Goal: Consume media (video, audio)

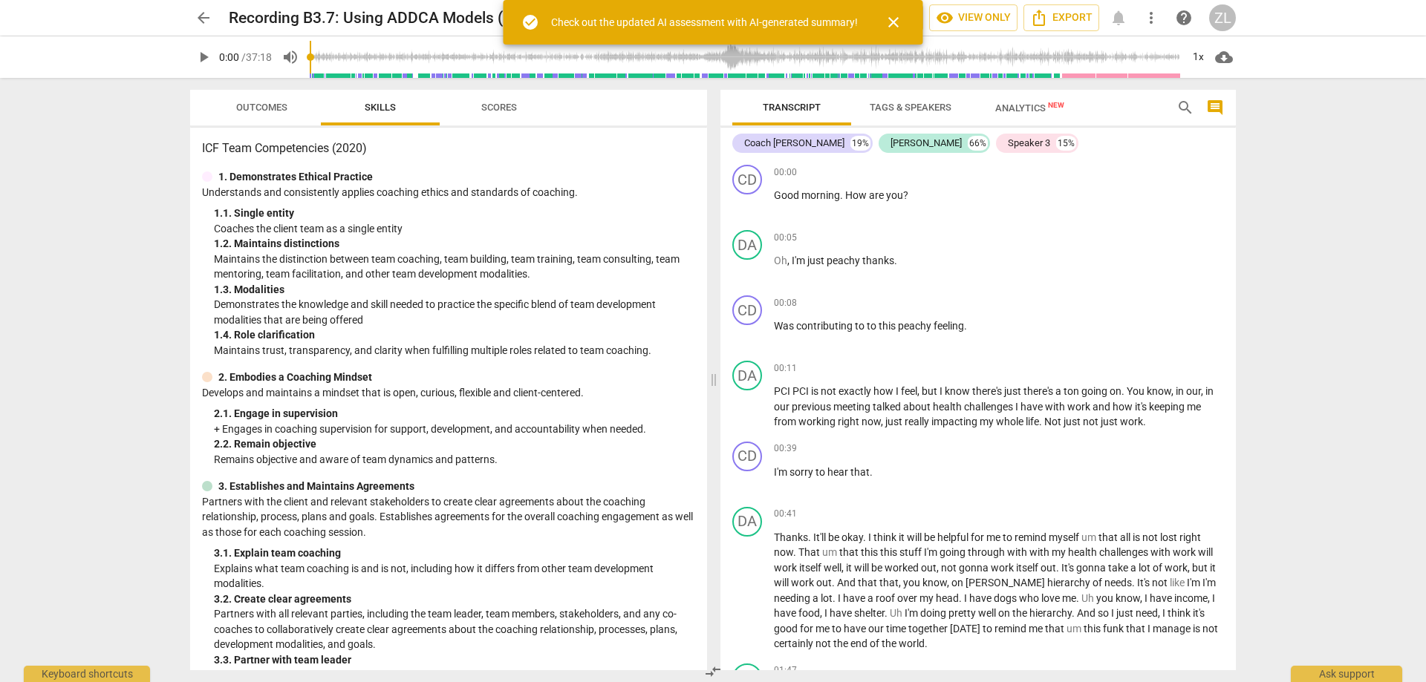
click at [200, 60] on span "play_arrow" at bounding box center [204, 57] width 18 height 18
click at [896, 18] on span "close" at bounding box center [893, 22] width 18 height 18
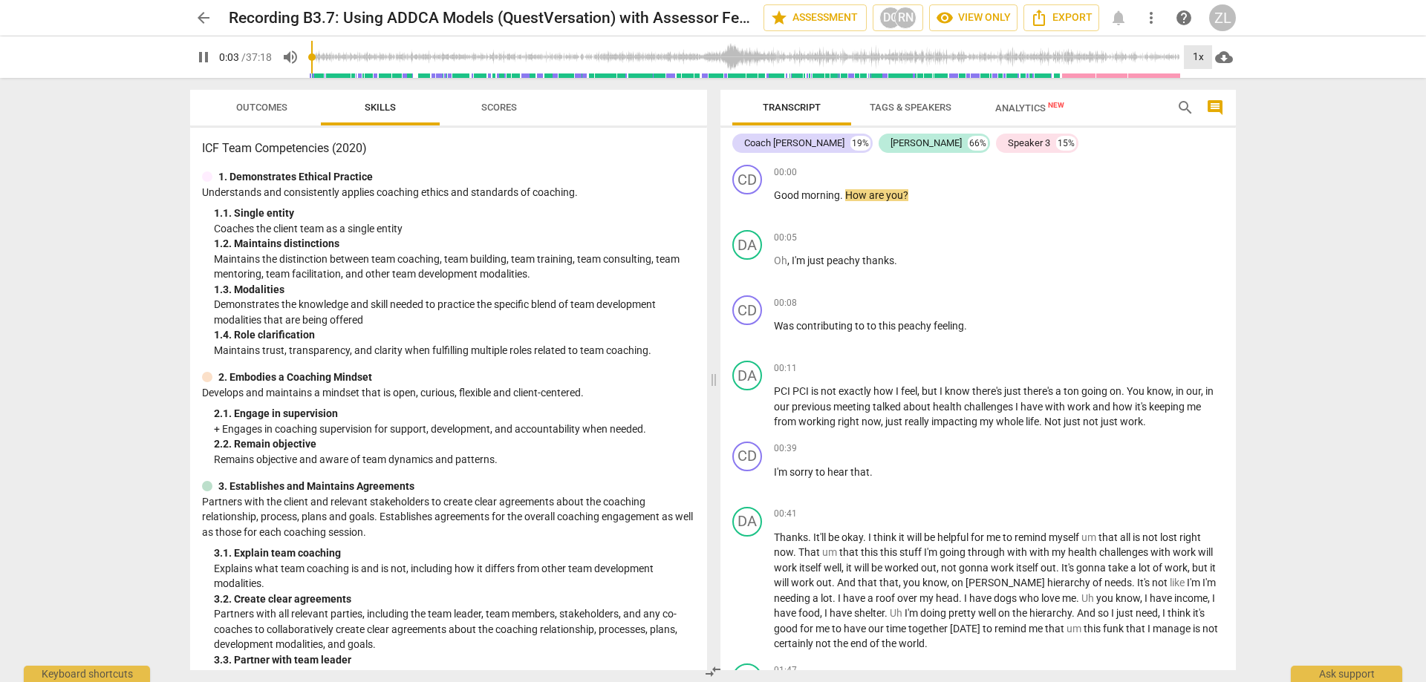
click at [1200, 54] on div "1x" at bounding box center [1198, 57] width 28 height 24
click at [1208, 143] on li "1.5x" at bounding box center [1209, 143] width 50 height 28
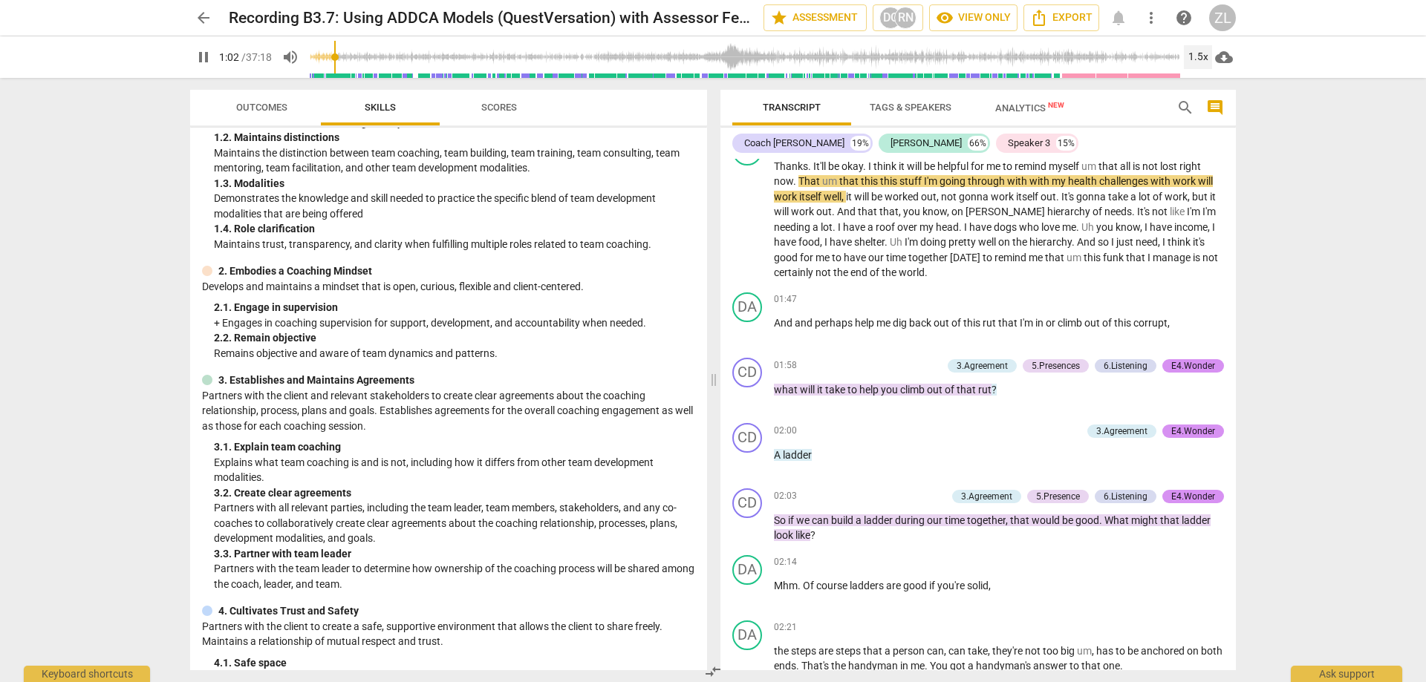
scroll to position [223, 0]
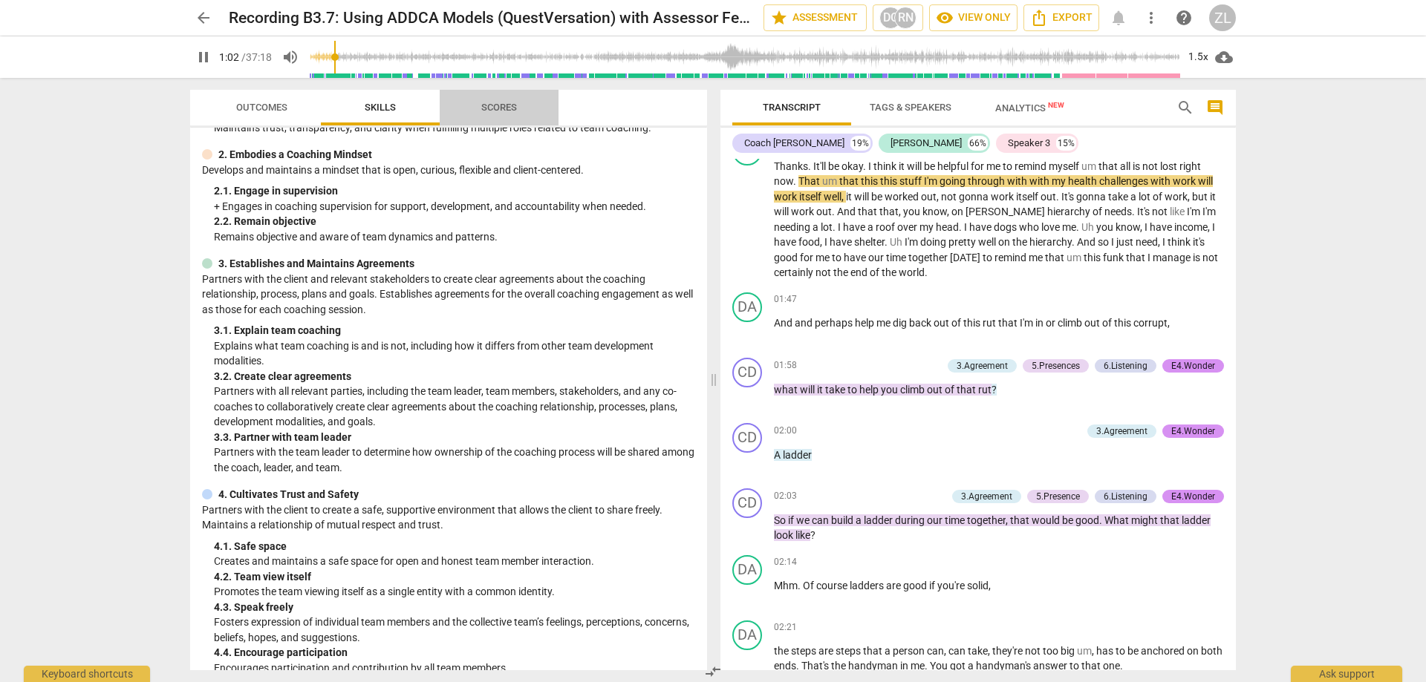
click at [512, 109] on span "Scores" at bounding box center [499, 107] width 36 height 11
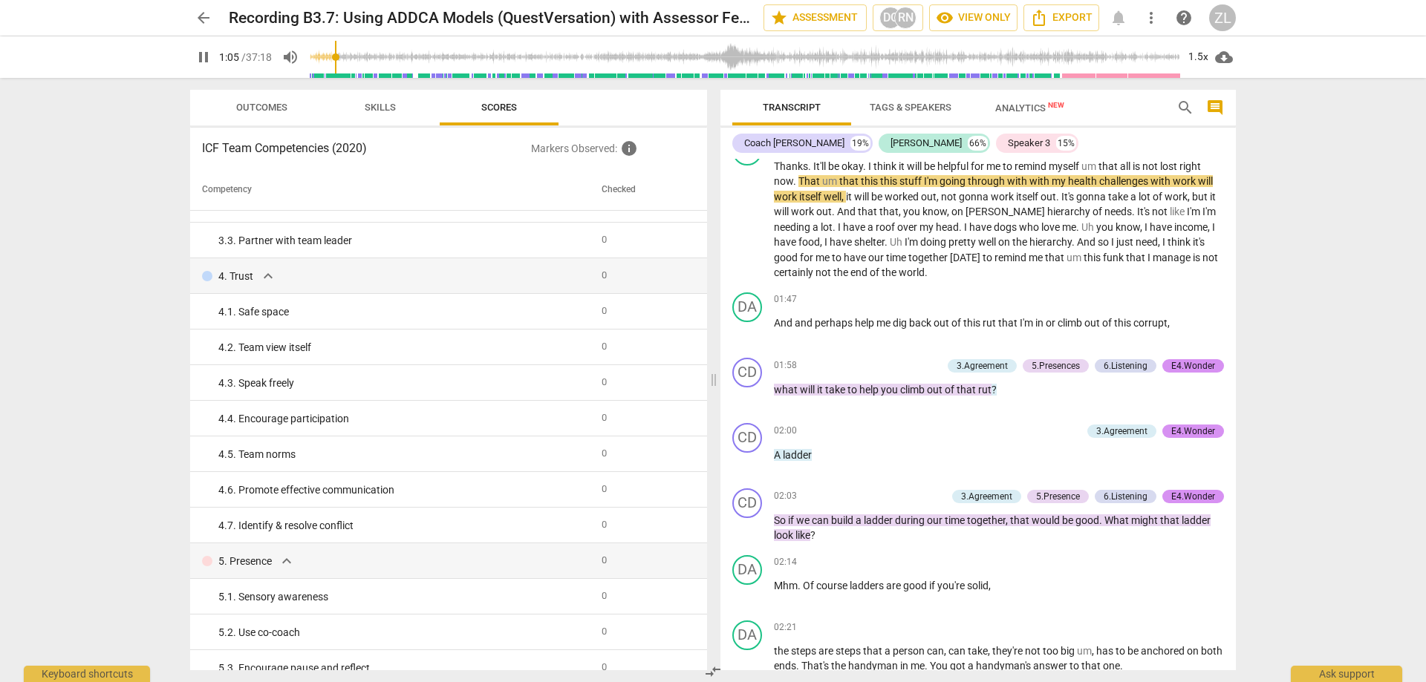
scroll to position [446, 0]
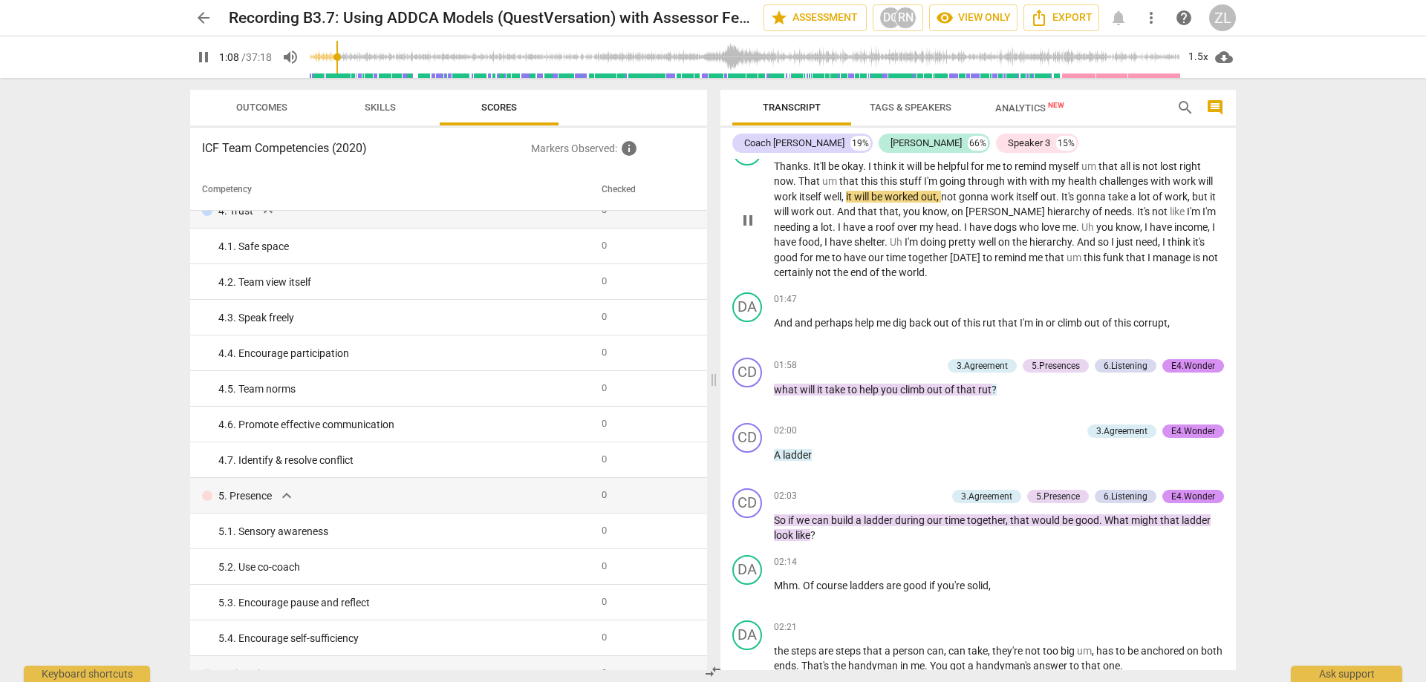
click at [287, 109] on span "Outcomes" at bounding box center [261, 108] width 87 height 20
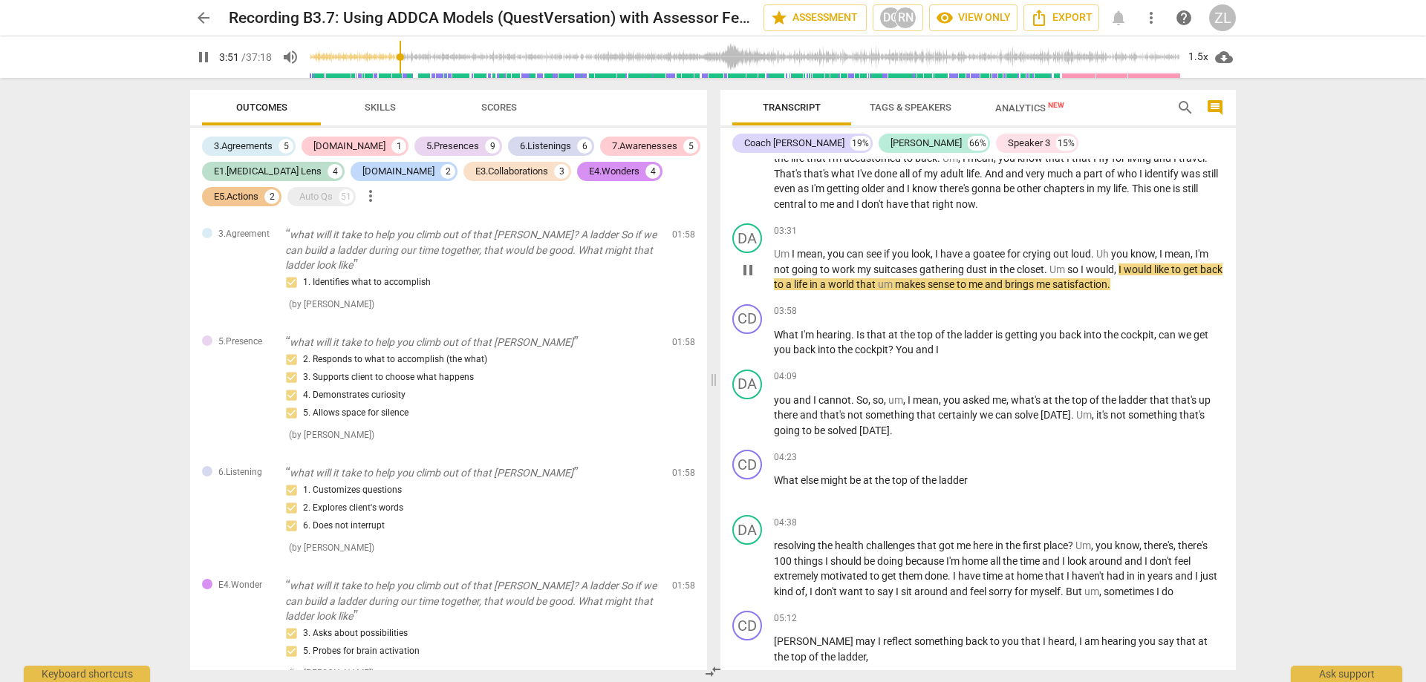
scroll to position [1040, 0]
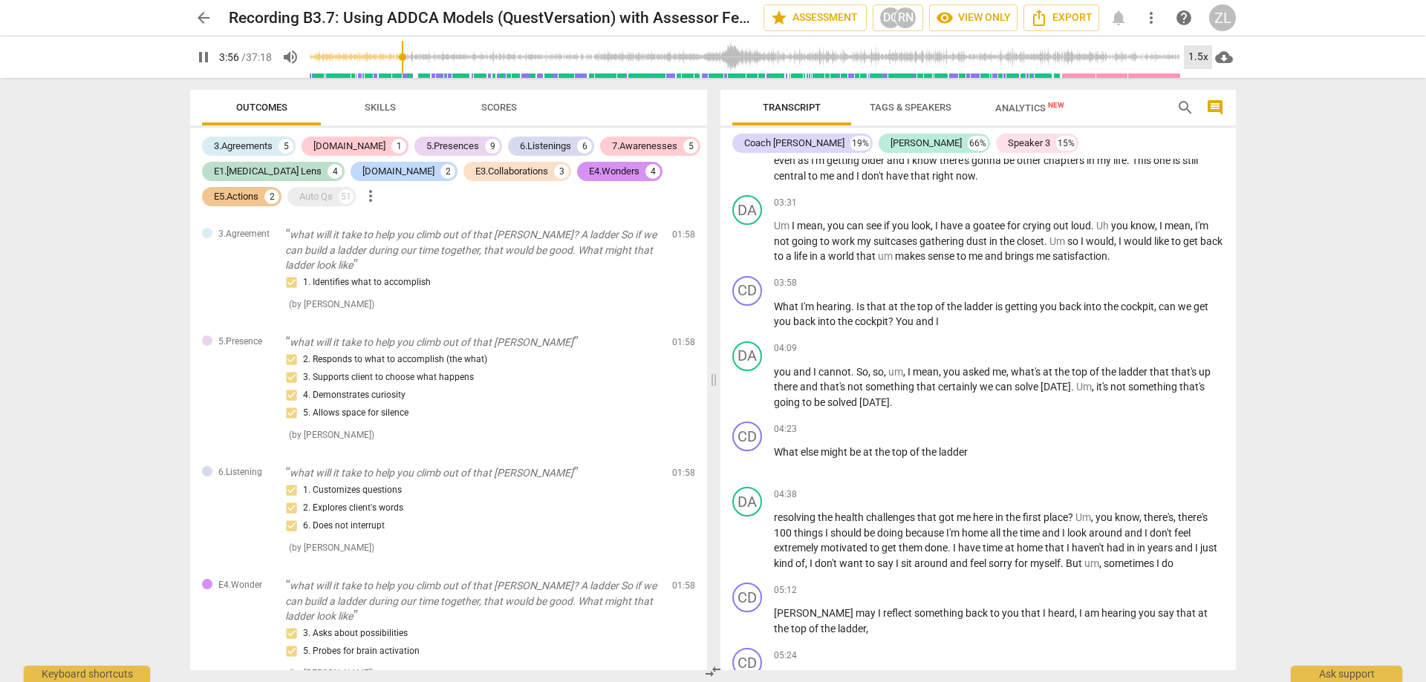
click at [1194, 52] on div "1.5x" at bounding box center [1198, 57] width 28 height 24
click at [1211, 177] on li "2x" at bounding box center [1209, 171] width 50 height 28
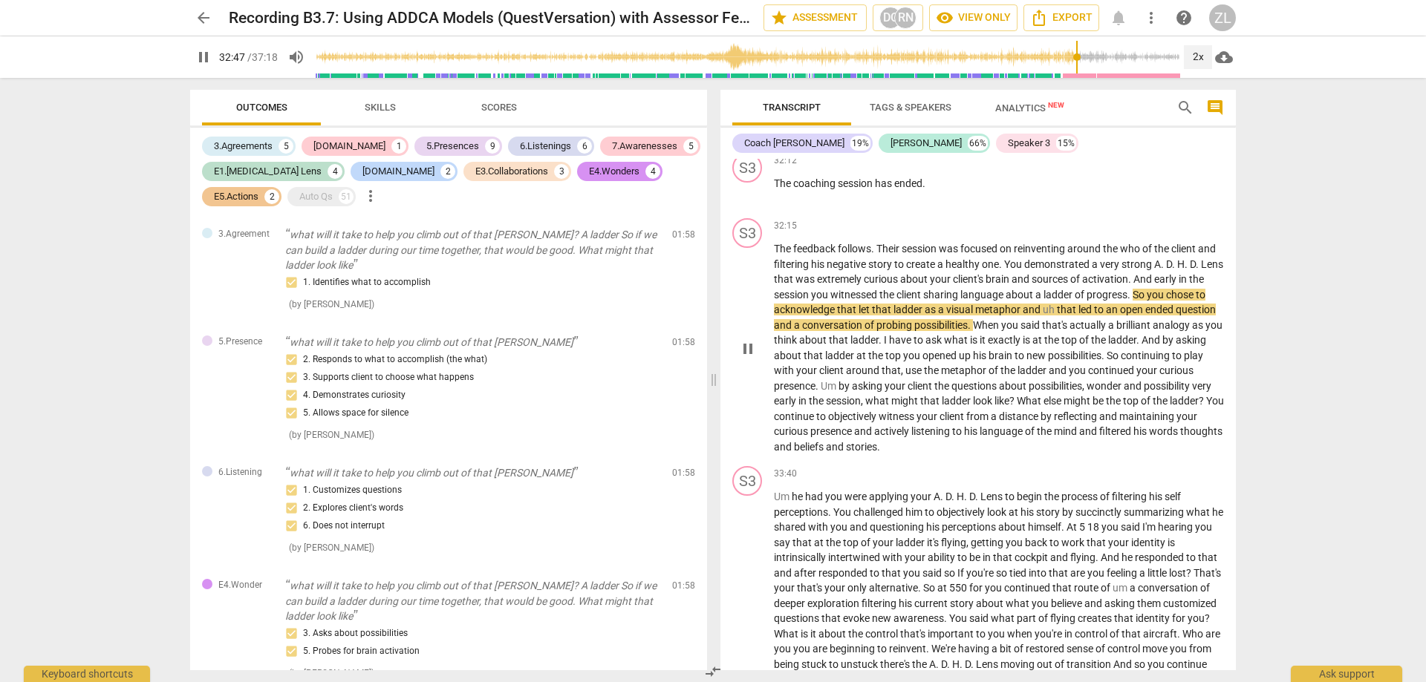
scroll to position [9508, 0]
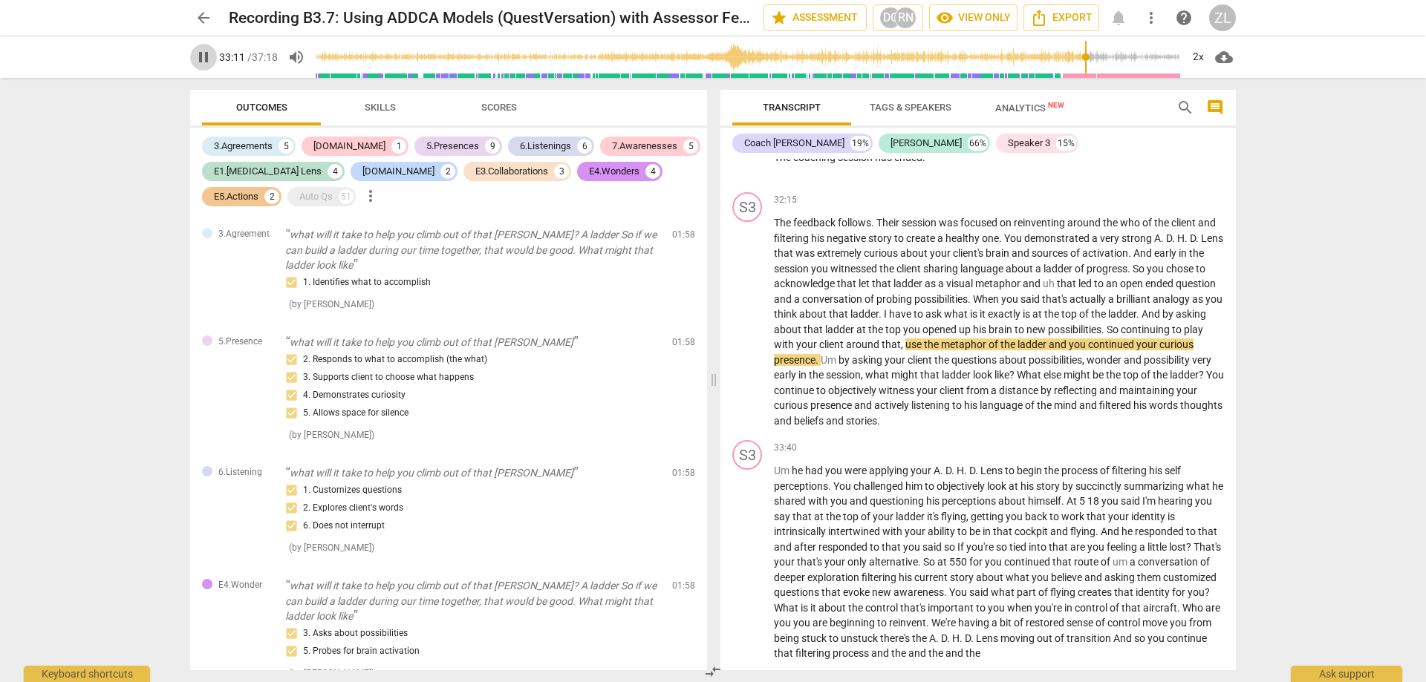
click at [201, 59] on span "pause" at bounding box center [204, 57] width 18 height 18
click at [209, 52] on span "play_arrow" at bounding box center [204, 57] width 18 height 18
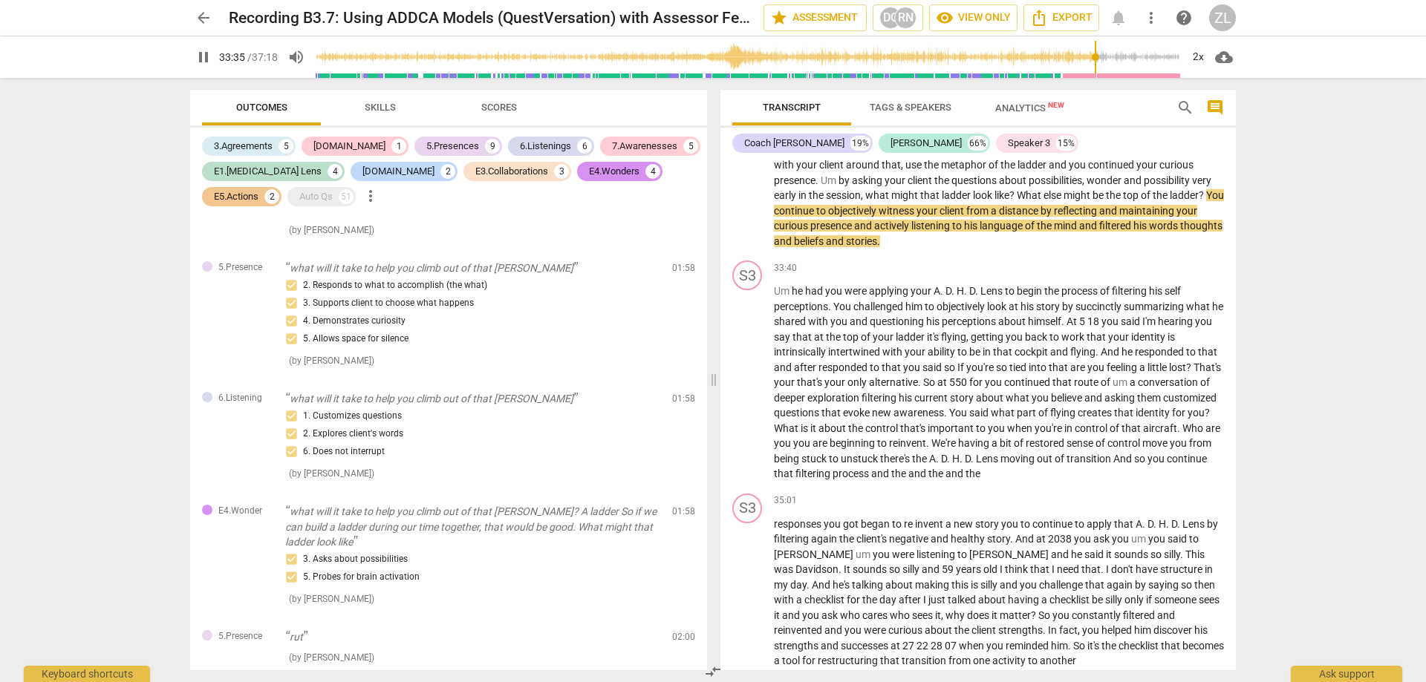
scroll to position [9731, 0]
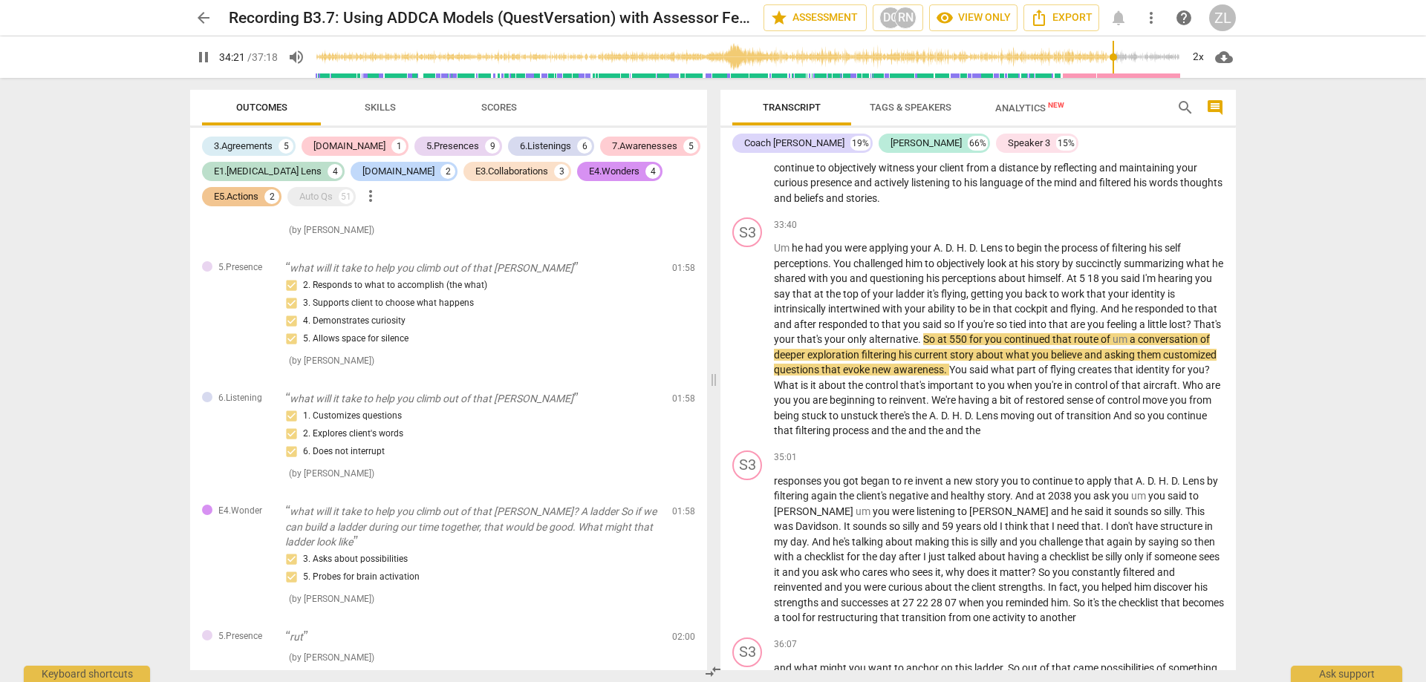
click at [207, 58] on span "pause" at bounding box center [204, 57] width 18 height 18
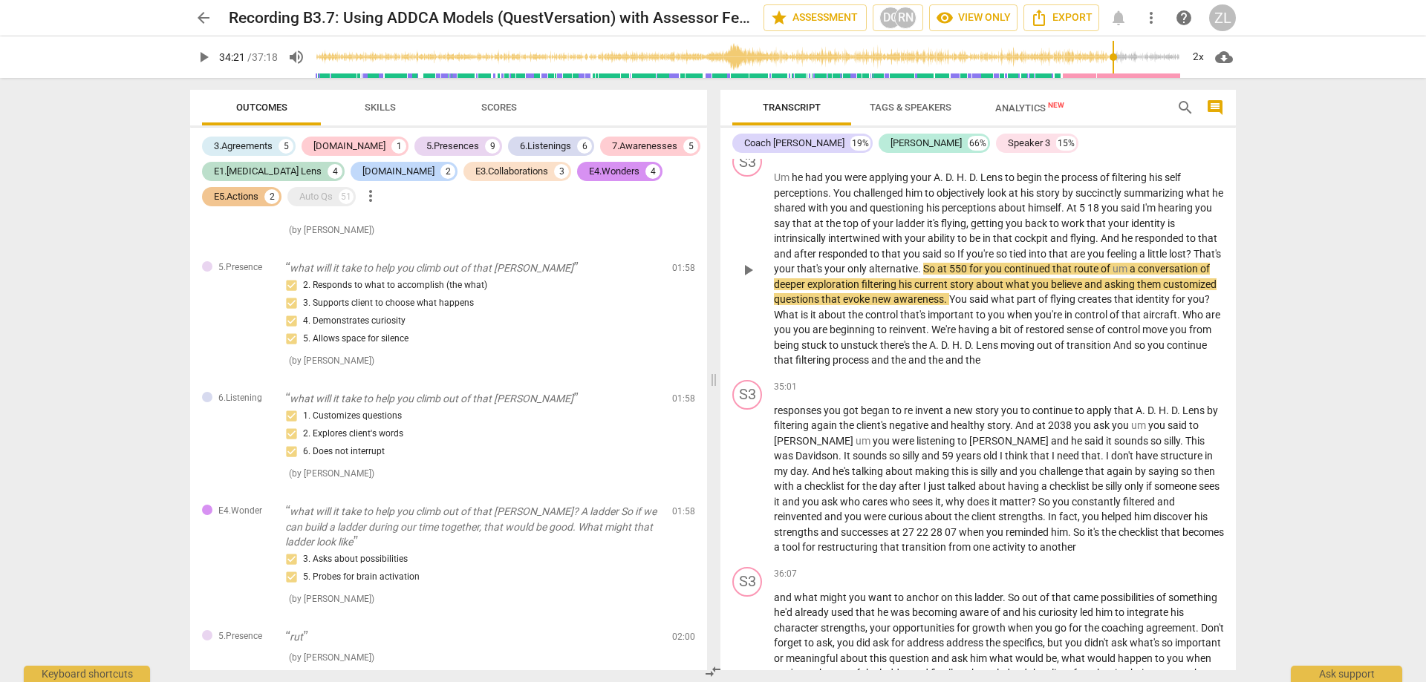
scroll to position [9805, 0]
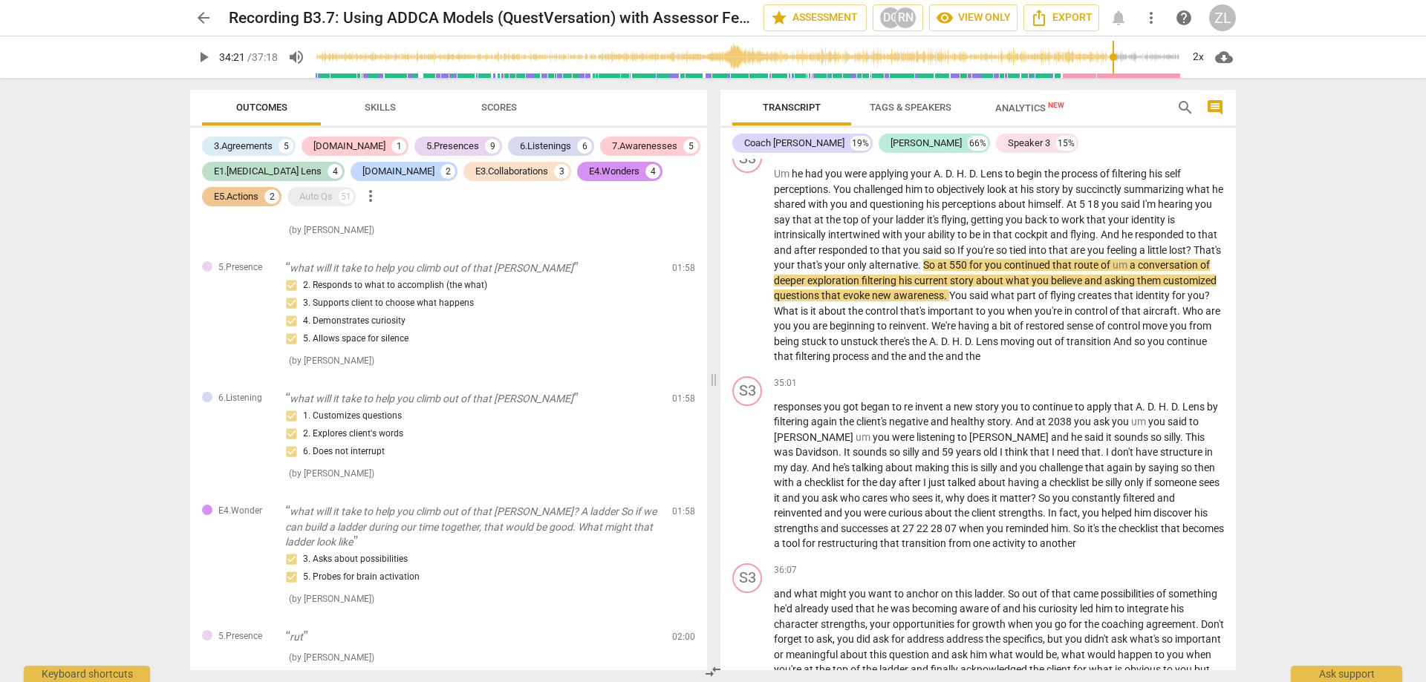
click at [209, 62] on span "play_arrow" at bounding box center [204, 57] width 18 height 18
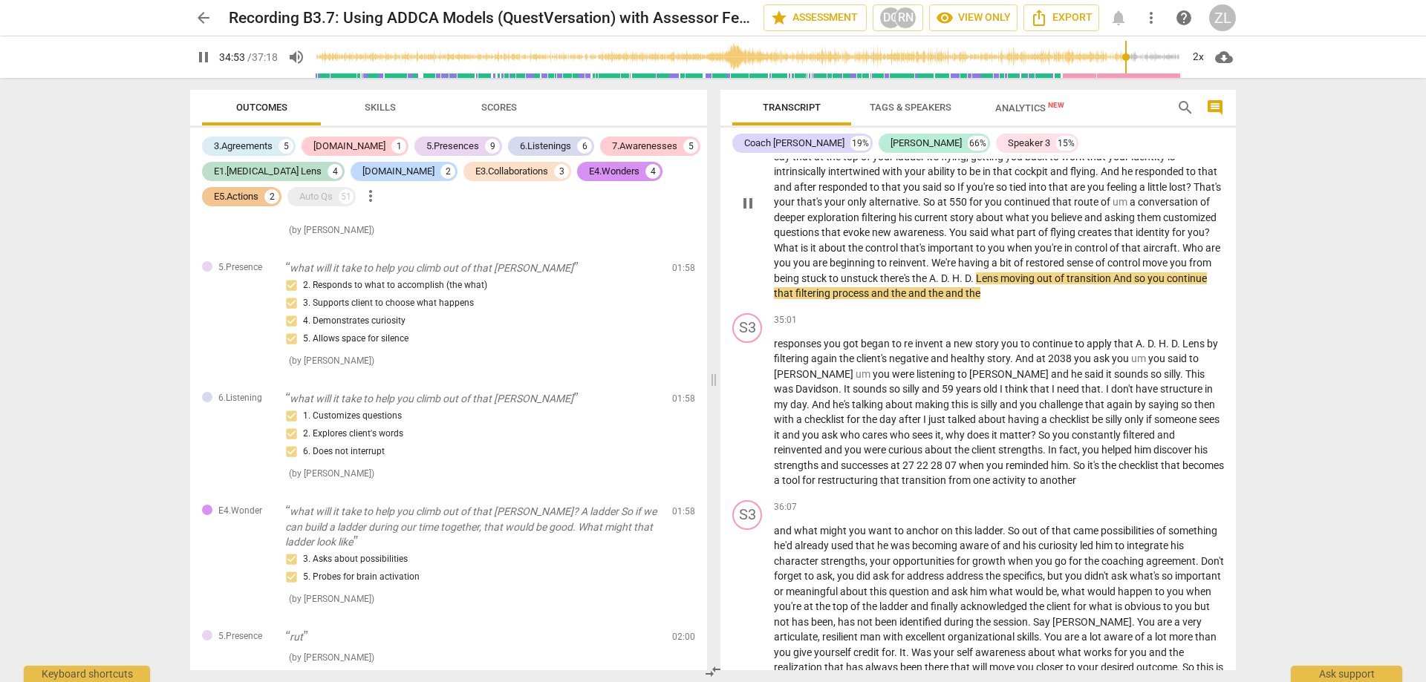
scroll to position [9879, 0]
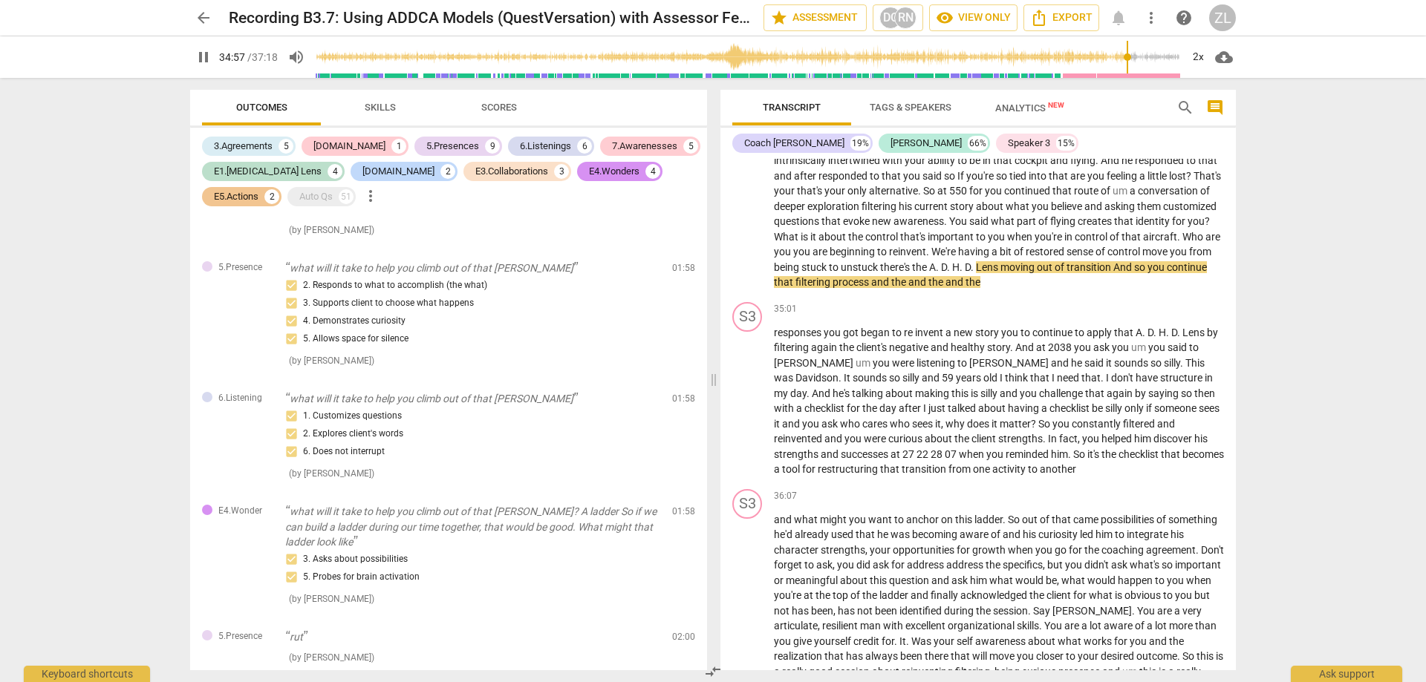
click at [209, 53] on span "pause" at bounding box center [204, 57] width 18 height 18
click at [198, 49] on span "play_arrow" at bounding box center [204, 57] width 18 height 18
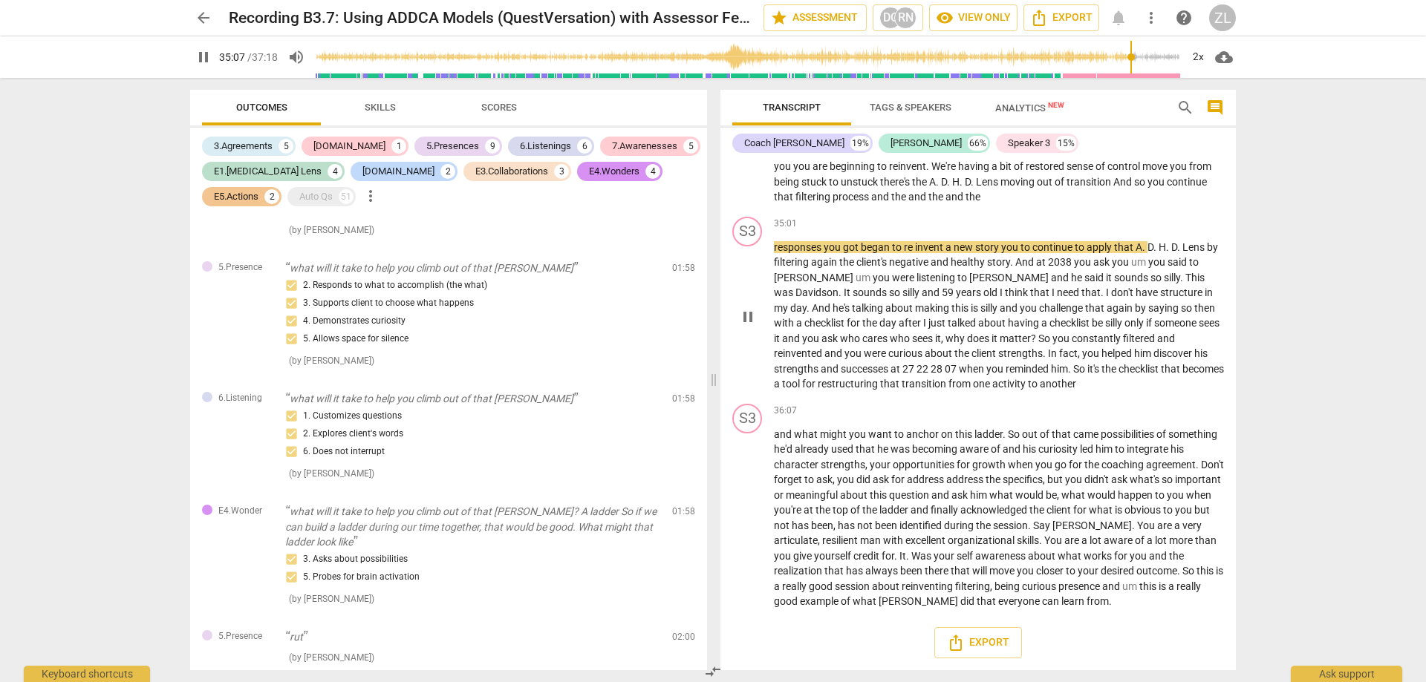
scroll to position [10026, 0]
click at [203, 59] on span "pause" at bounding box center [204, 57] width 18 height 18
type input "2237"
click at [201, 13] on span "arrow_back" at bounding box center [204, 18] width 18 height 18
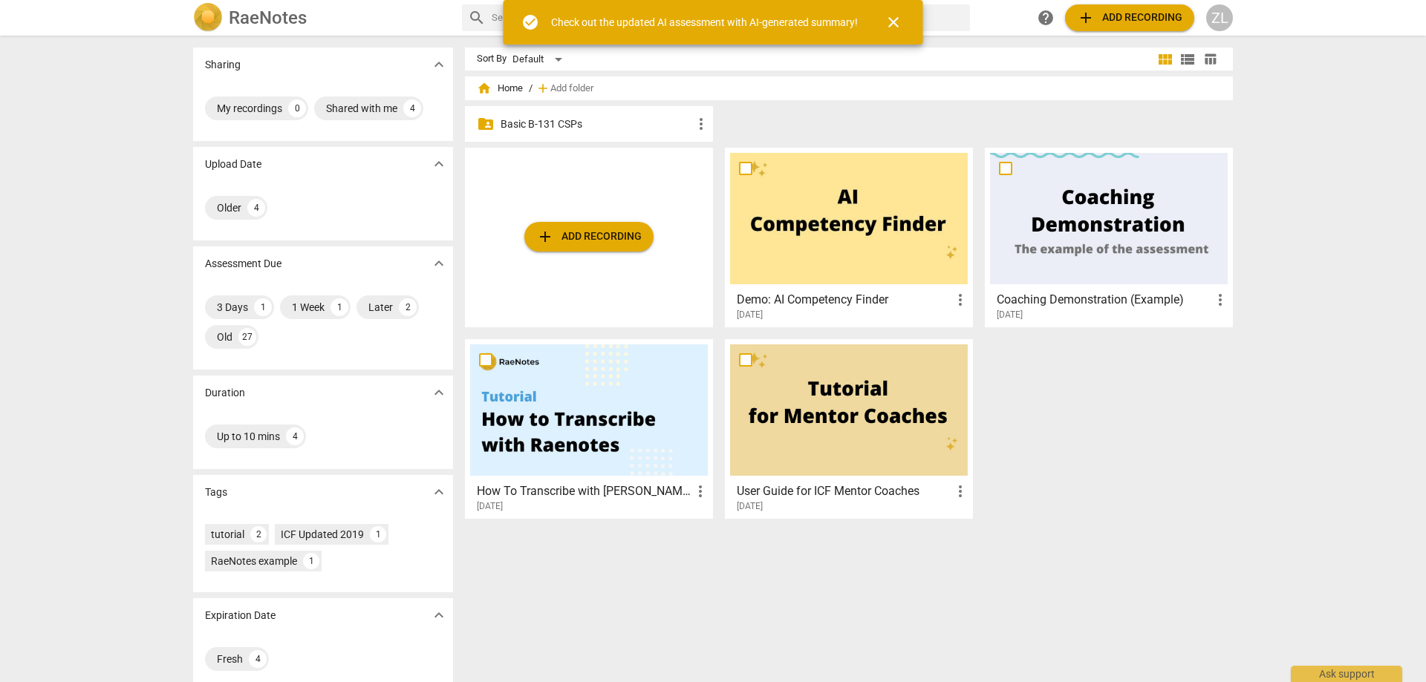
click at [600, 133] on div "folder_shared Basic B-131 CSPs more_vert" at bounding box center [589, 124] width 248 height 36
click at [554, 121] on p "Basic B-131 CSPs" at bounding box center [596, 125] width 192 height 16
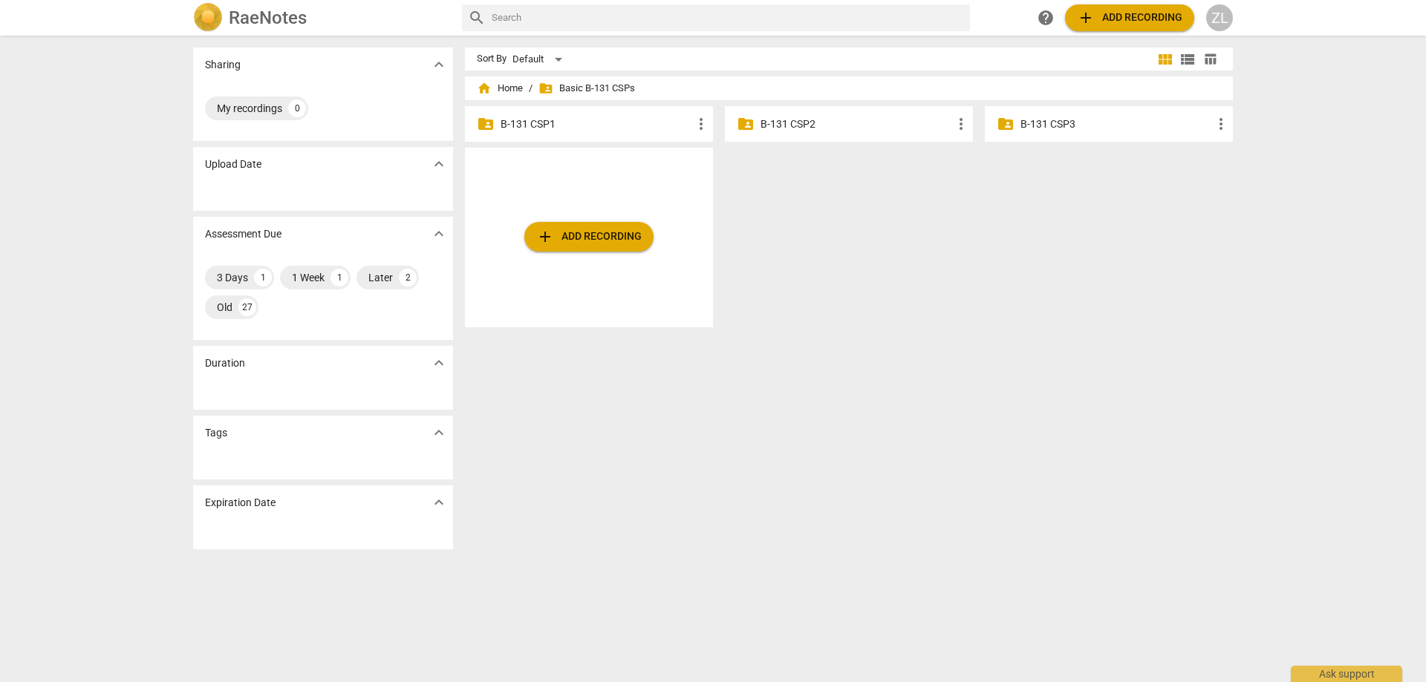
click at [790, 114] on div "folder_shared B-131 CSP2 more_vert" at bounding box center [849, 124] width 248 height 36
click at [789, 124] on p "B-131 CSP2" at bounding box center [856, 125] width 192 height 16
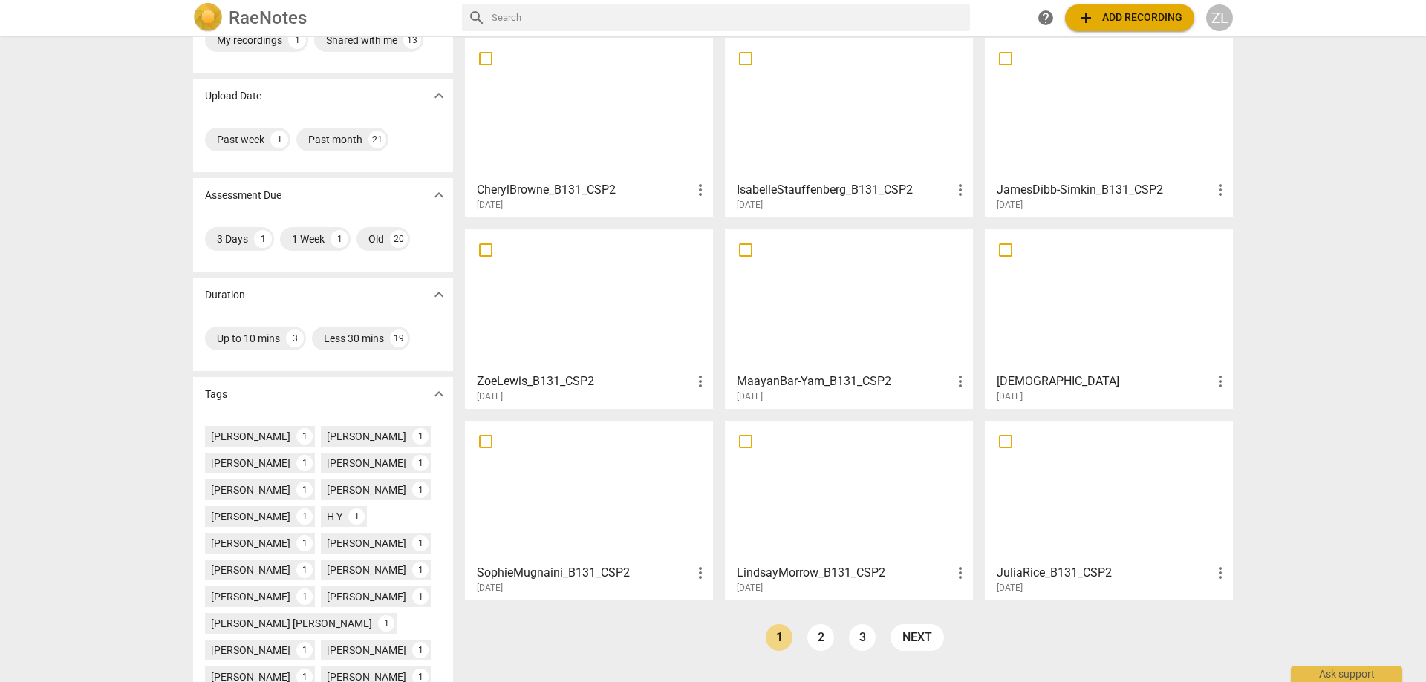
scroll to position [74, 0]
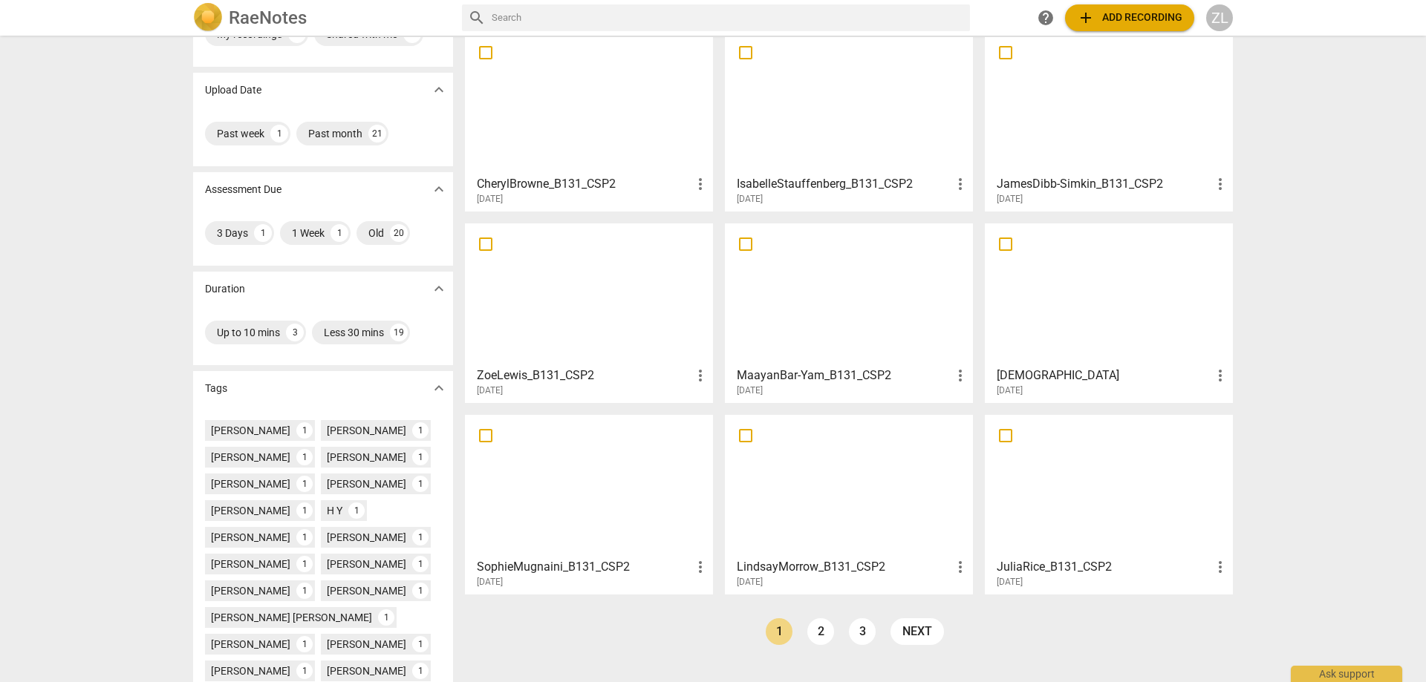
click at [588, 297] on div at bounding box center [589, 294] width 238 height 131
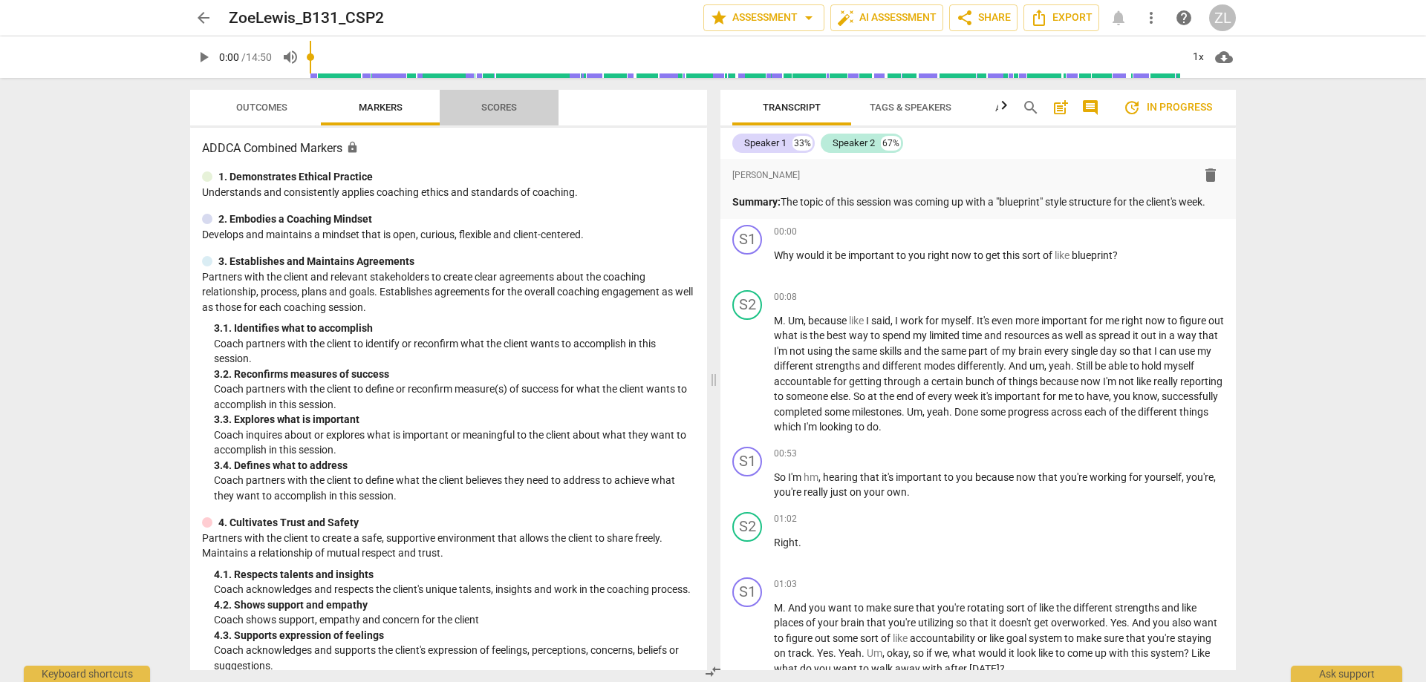
click at [491, 110] on span "Scores" at bounding box center [499, 107] width 36 height 11
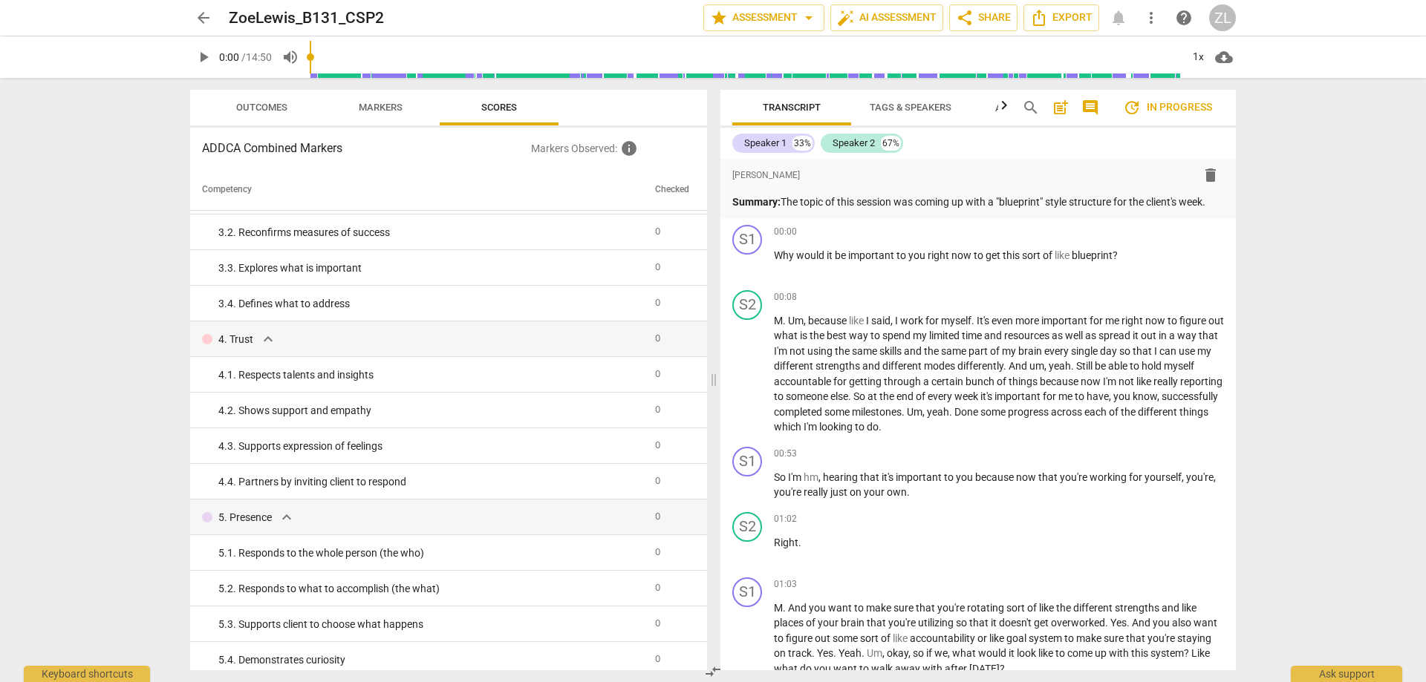
scroll to position [149, 0]
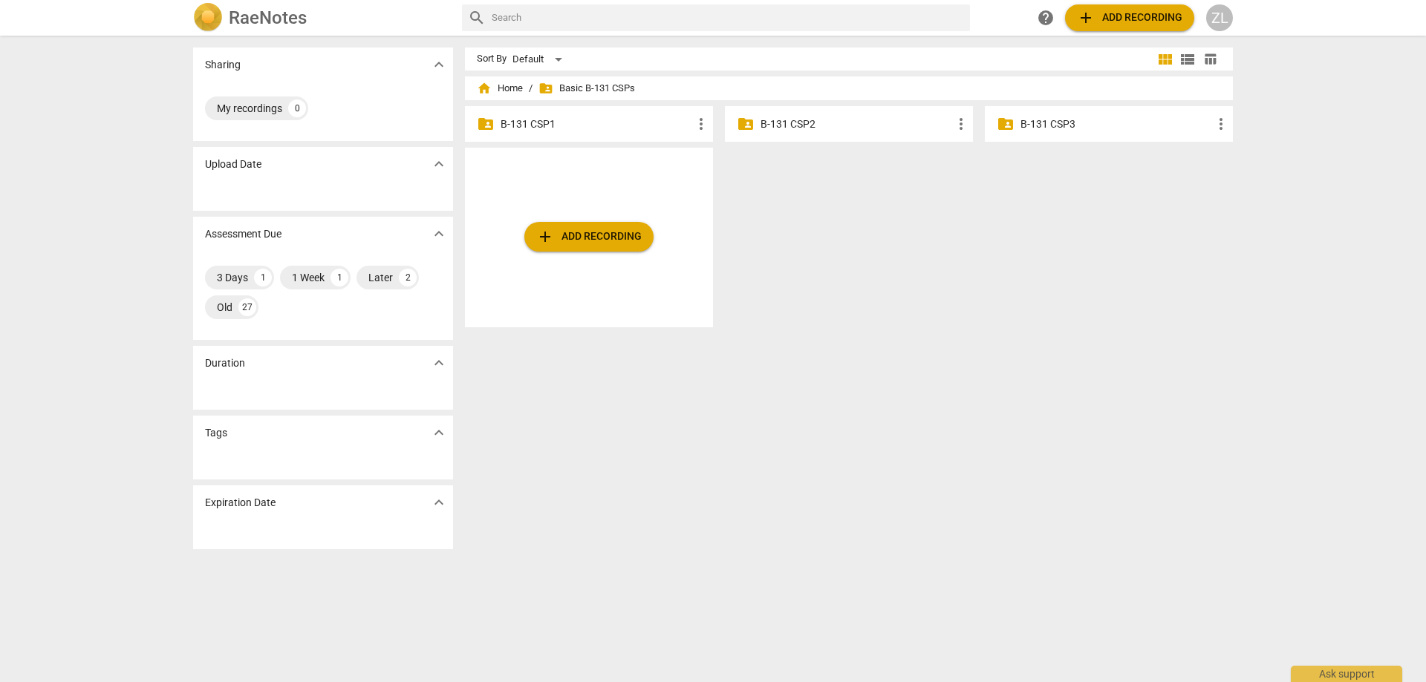
click at [235, 16] on h2 "RaeNotes" at bounding box center [268, 17] width 78 height 21
